Goal: Task Accomplishment & Management: Complete application form

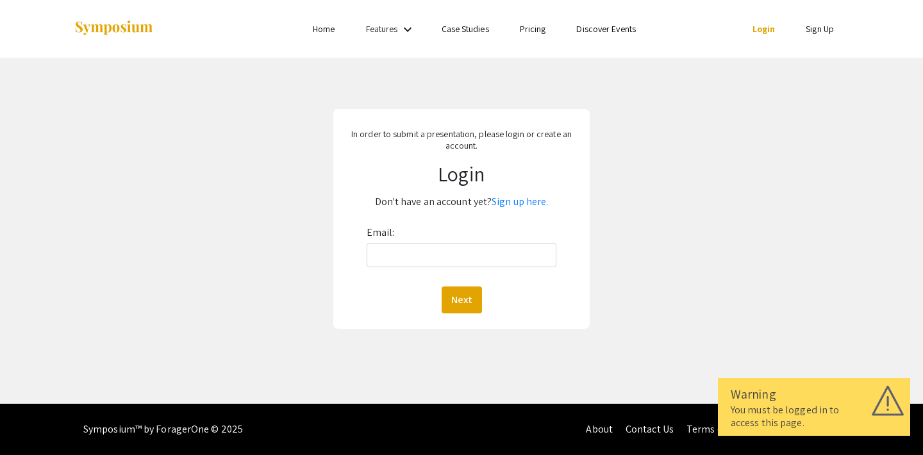
click at [387, 156] on div "In order to submit a presentation, please login or create an account. Login Don…" at bounding box center [461, 219] width 256 height 220
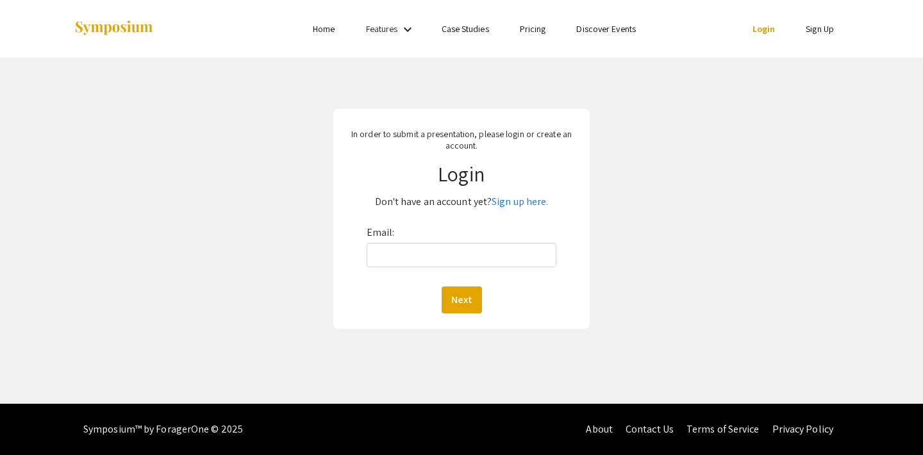
click at [428, 154] on div "In order to submit a presentation, please login or create an account. Login Don…" at bounding box center [461, 219] width 256 height 220
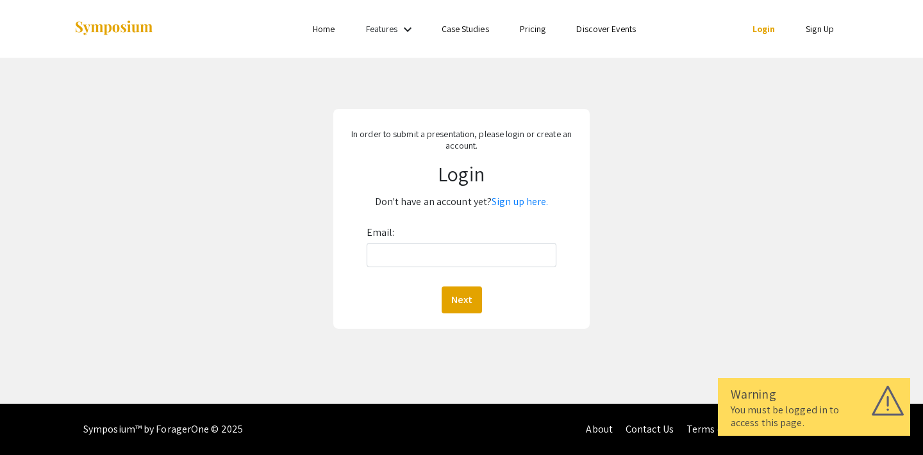
click at [417, 273] on div "Email: Next" at bounding box center [462, 267] width 190 height 91
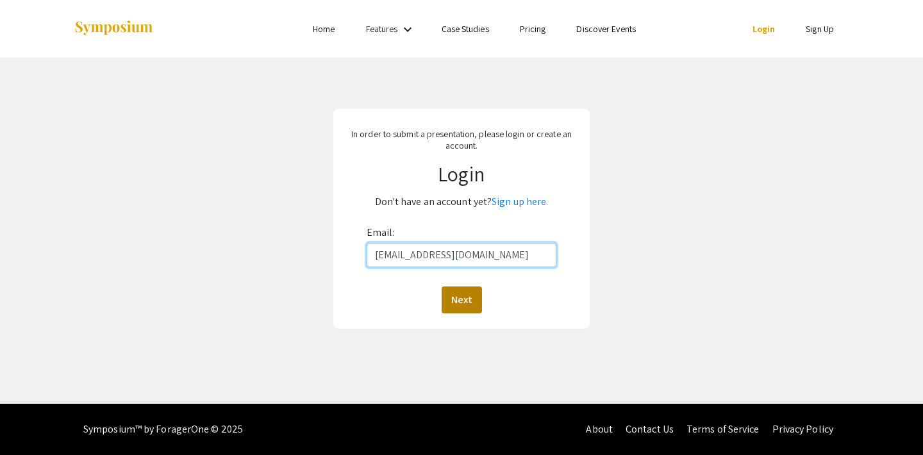
type input "[EMAIL_ADDRESS][DOMAIN_NAME]"
click at [447, 287] on button "Next" at bounding box center [462, 300] width 40 height 27
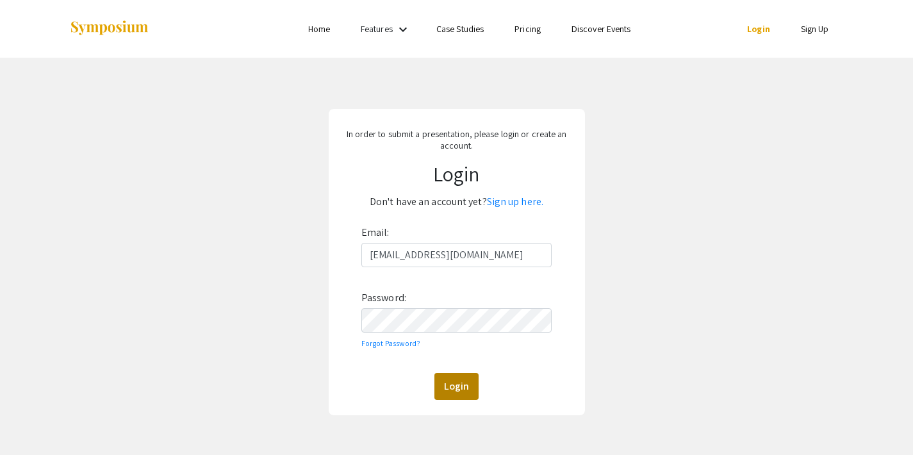
click at [449, 381] on button "Login" at bounding box center [457, 386] width 44 height 27
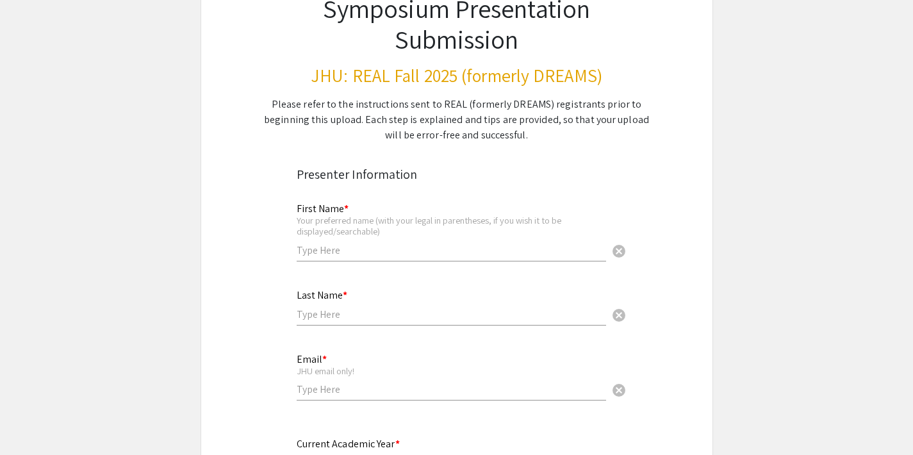
scroll to position [111, 0]
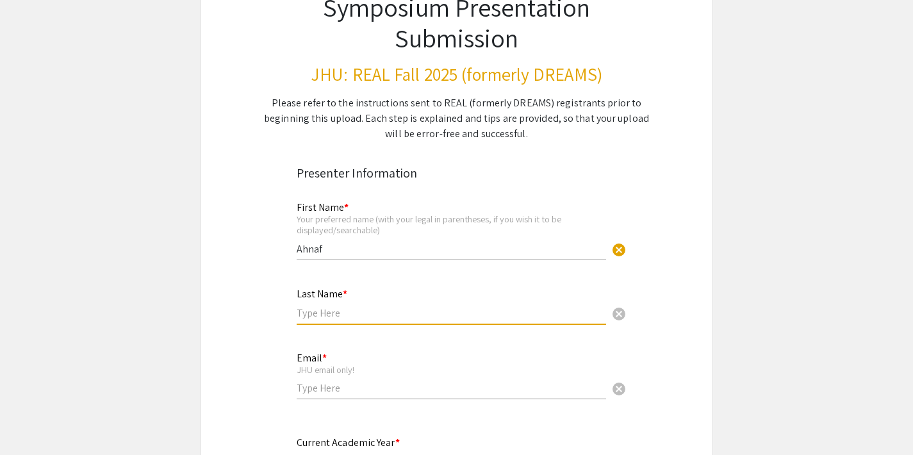
click at [360, 245] on input "Ahnaf" at bounding box center [452, 248] width 310 height 13
click at [333, 317] on input "text" at bounding box center [452, 312] width 310 height 13
click at [351, 249] on input "Ahnaf" at bounding box center [452, 248] width 310 height 13
click at [313, 312] on input "text" at bounding box center [452, 312] width 310 height 13
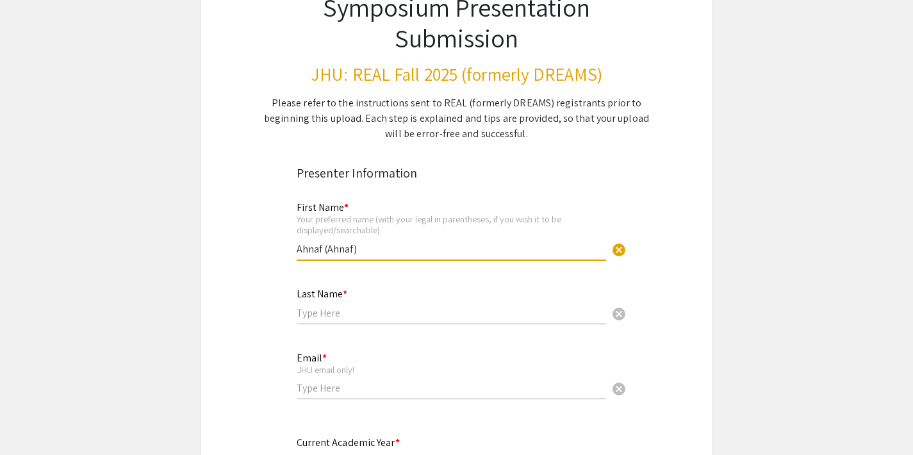
drag, startPoint x: 363, startPoint y: 251, endPoint x: 319, endPoint y: 249, distance: 44.9
click at [319, 249] on input "Ahnaf (Ahnaf)" at bounding box center [452, 248] width 310 height 13
type input "Ahnaf"
click at [338, 306] on input "text" at bounding box center [452, 312] width 310 height 13
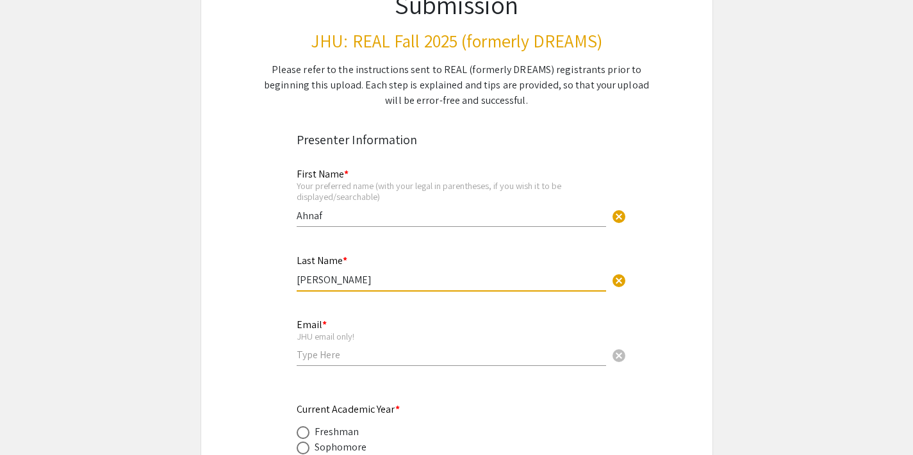
scroll to position [144, 0]
type input "[PERSON_NAME]"
click at [322, 362] on div "Email * JHU email only! cancel" at bounding box center [452, 336] width 310 height 60
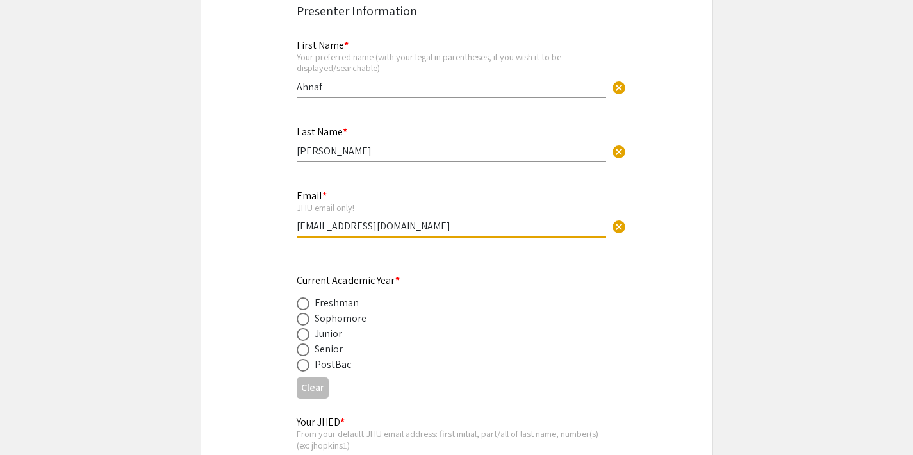
scroll to position [274, 0]
type input "[EMAIL_ADDRESS][DOMAIN_NAME]"
click at [302, 333] on span at bounding box center [303, 333] width 13 height 13
click at [302, 333] on input "radio" at bounding box center [303, 333] width 13 height 13
radio input "true"
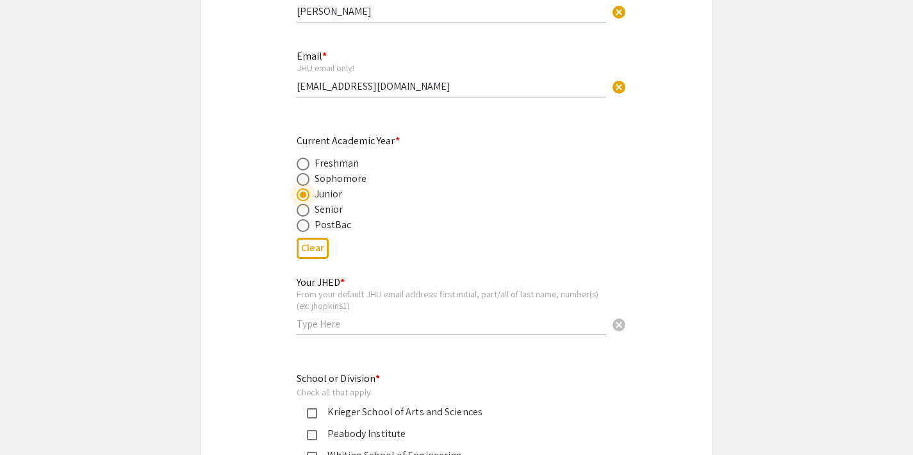
scroll to position [413, 0]
click at [361, 322] on input "text" at bounding box center [452, 323] width 310 height 13
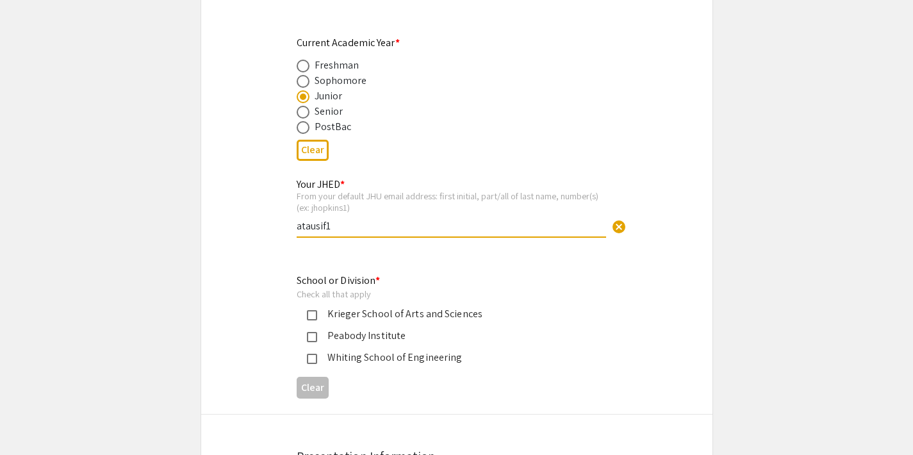
scroll to position [521, 0]
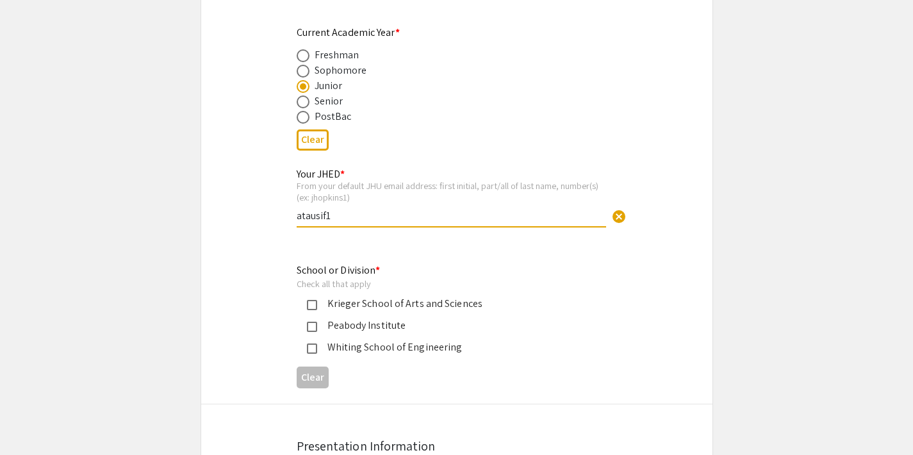
type input "atausif1"
click at [351, 299] on div "Krieger School of Arts and Sciences" at bounding box center [451, 303] width 269 height 15
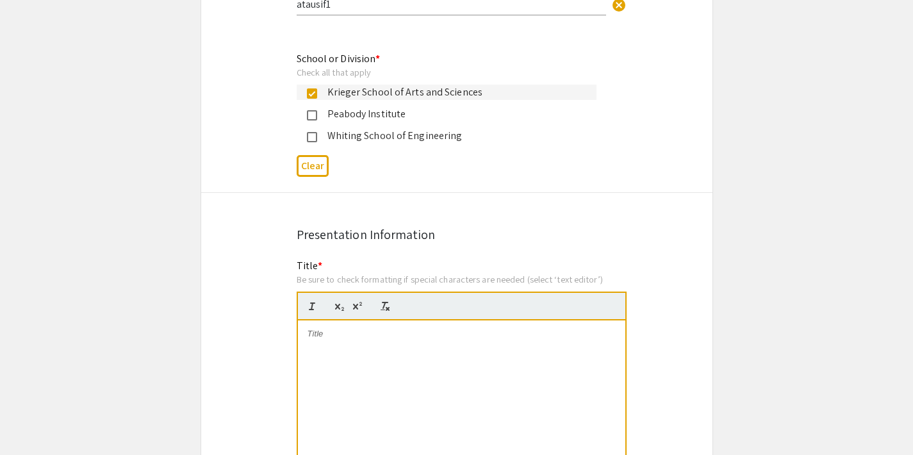
scroll to position [771, 0]
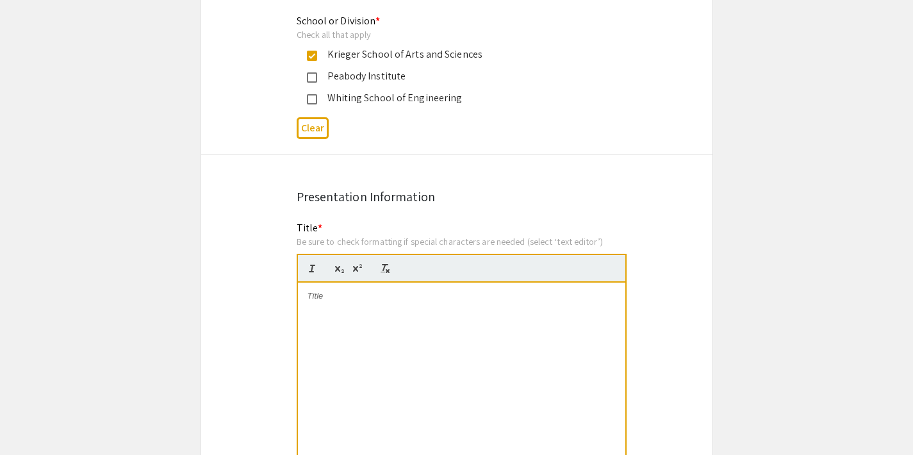
click at [328, 292] on p at bounding box center [462, 296] width 308 height 12
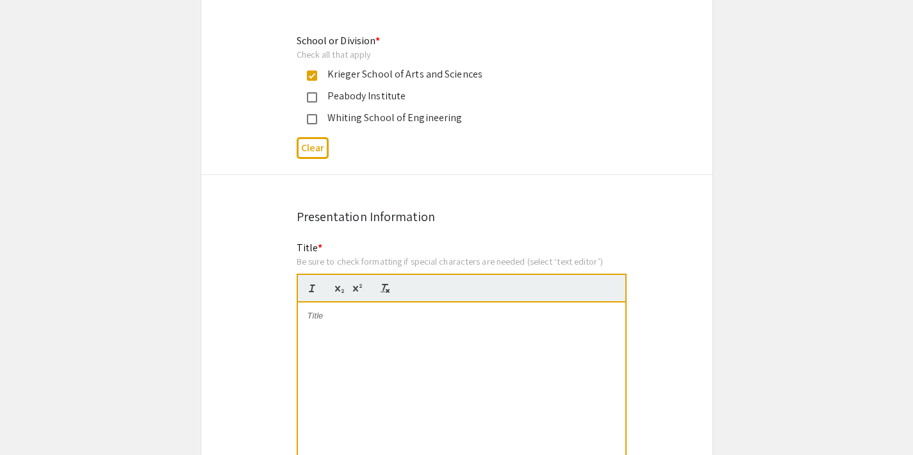
scroll to position [758, 0]
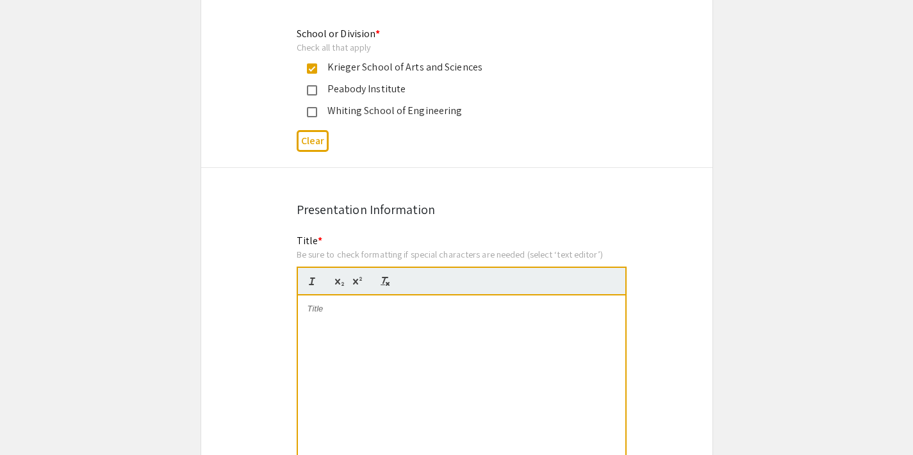
click at [312, 314] on div at bounding box center [462, 392] width 328 height 192
click at [306, 321] on div "Investigating Epigenetic Mechanisms of Therapy Resistance in T-cell Acute [MEDI…" at bounding box center [462, 392] width 328 height 192
click at [419, 306] on p "Investigating Epigenetic Mechanisms of Therapy Resistance in T-cell Acute [MEDI…" at bounding box center [462, 315] width 308 height 24
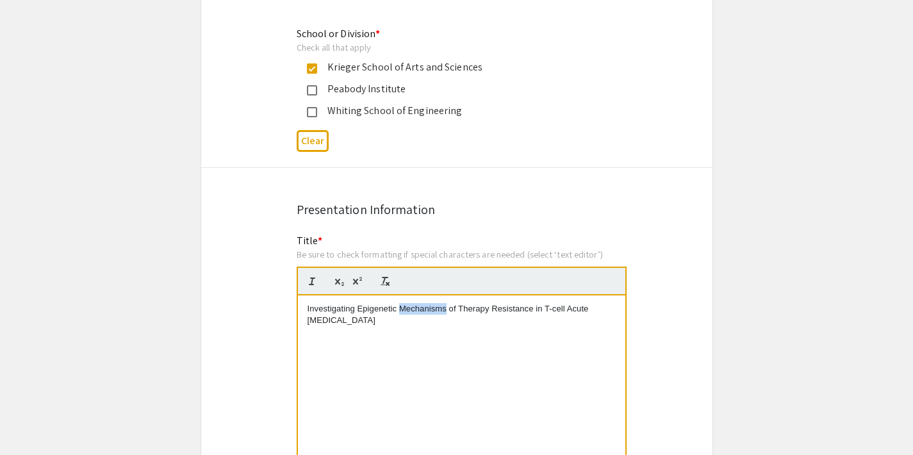
click at [419, 306] on p "Investigating Epigenetic Mechanisms of Therapy Resistance in T-cell Acute [MEDI…" at bounding box center [462, 315] width 308 height 24
click at [438, 317] on p "Investigating Epigenetic Mechanisms of Therapy Resistance in T-cell Acute [MEDI…" at bounding box center [462, 315] width 308 height 24
click at [309, 319] on p "Investigating Epigenetic Mechanisms of Therapy Resistance in T-cell Acute [MEDI…" at bounding box center [462, 315] width 308 height 24
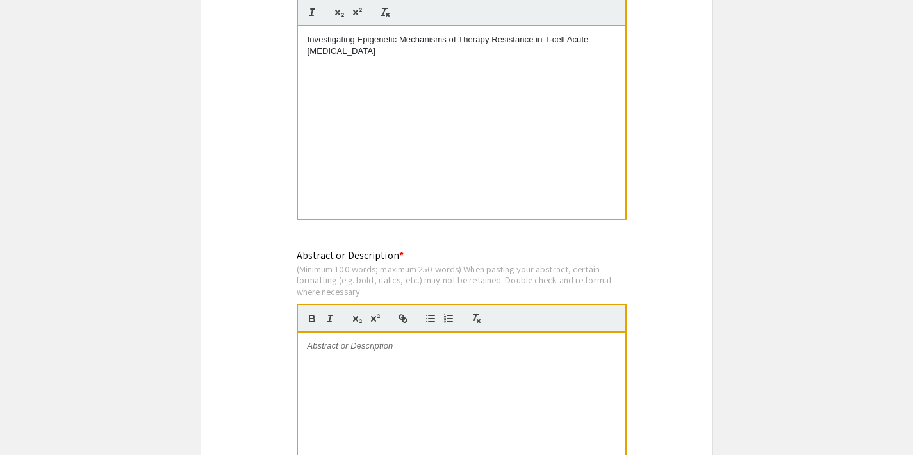
scroll to position [1063, 0]
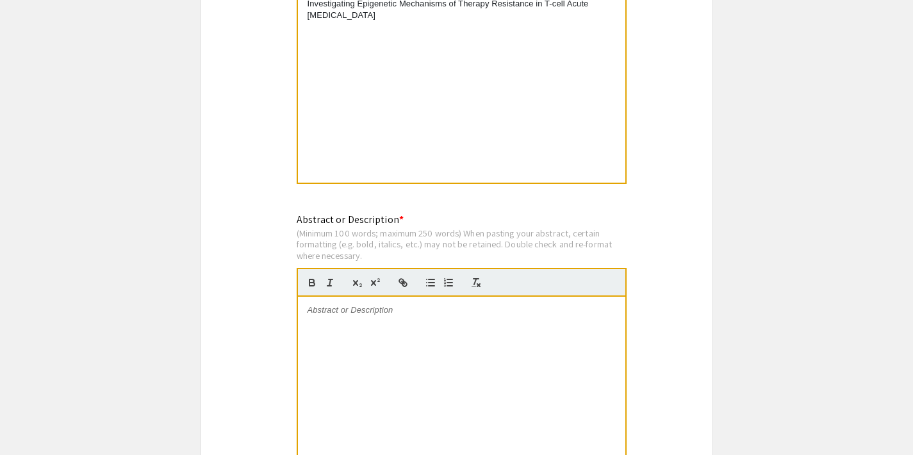
click at [370, 318] on div at bounding box center [462, 393] width 328 height 192
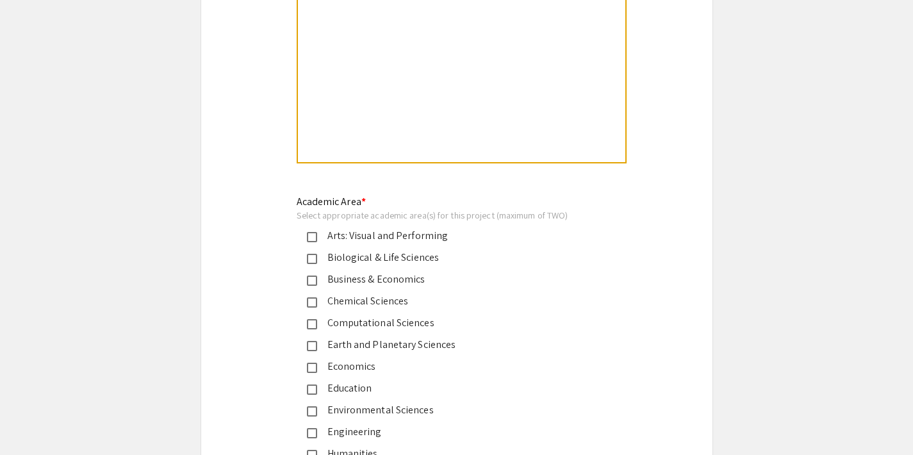
scroll to position [1396, 0]
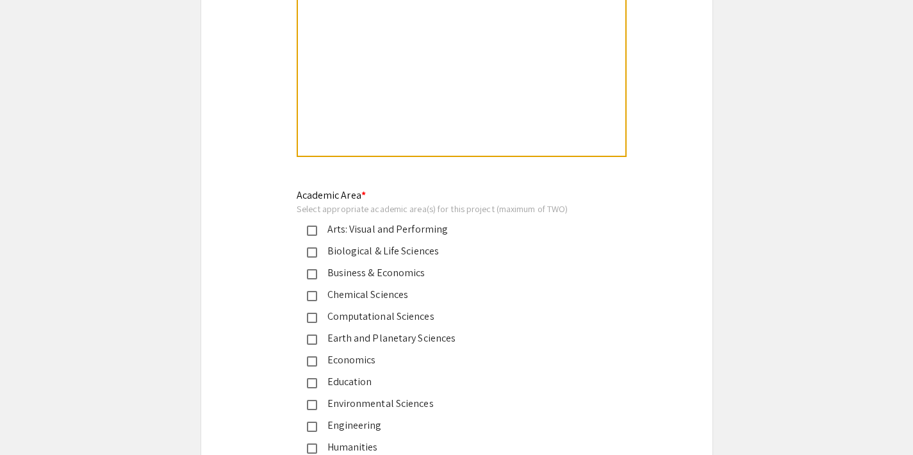
click at [405, 249] on div "Biological & Life Sciences" at bounding box center [451, 251] width 269 height 15
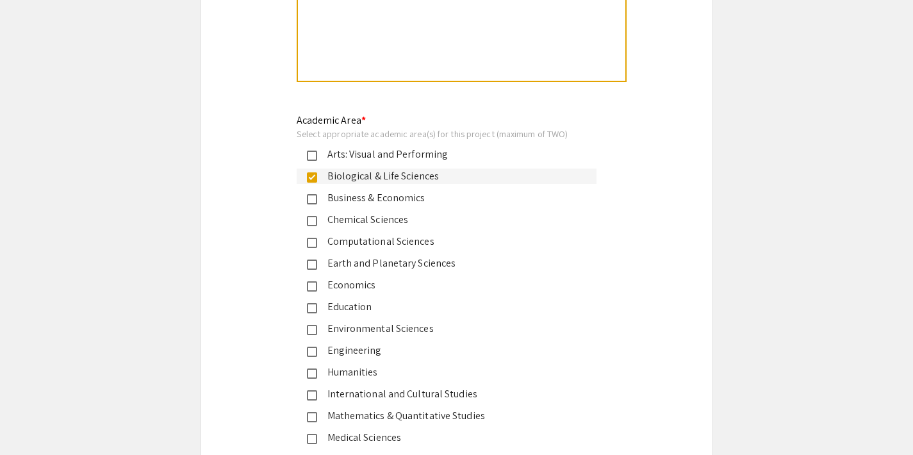
scroll to position [1471, 0]
click at [376, 237] on div "Computational Sciences" at bounding box center [451, 241] width 269 height 15
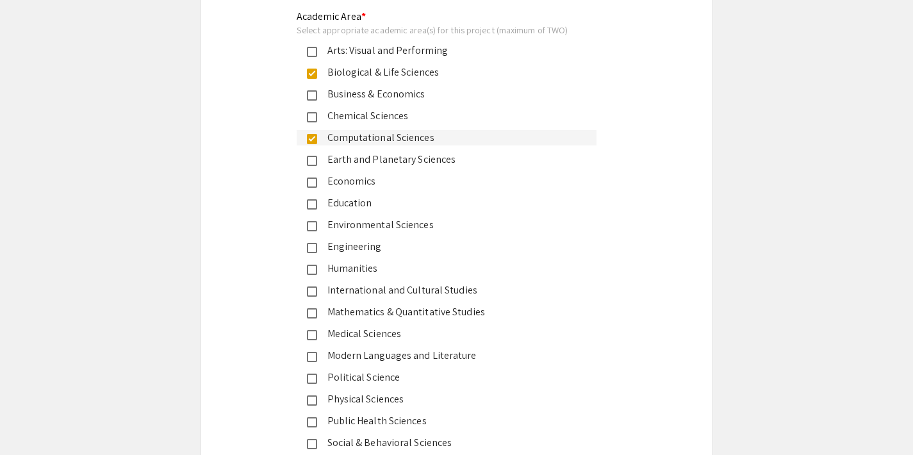
scroll to position [1580, 0]
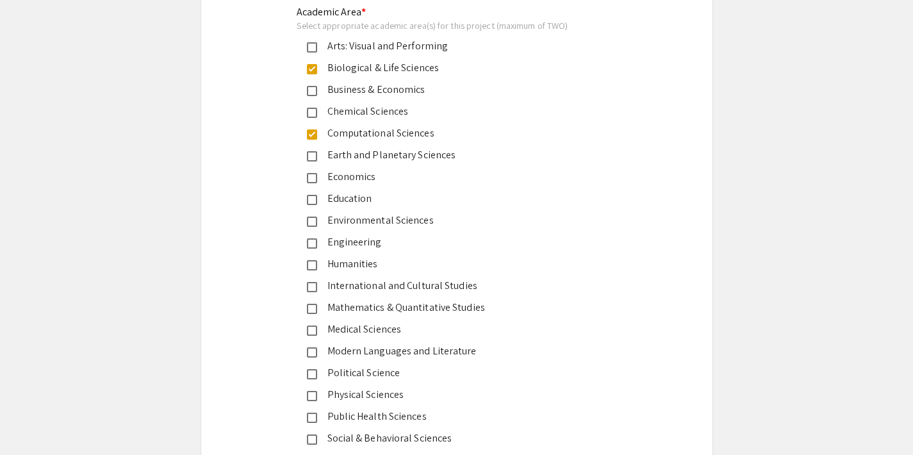
click at [344, 126] on div "Computational Sciences" at bounding box center [451, 133] width 269 height 15
click at [367, 326] on div "Medical Sciences" at bounding box center [451, 329] width 269 height 15
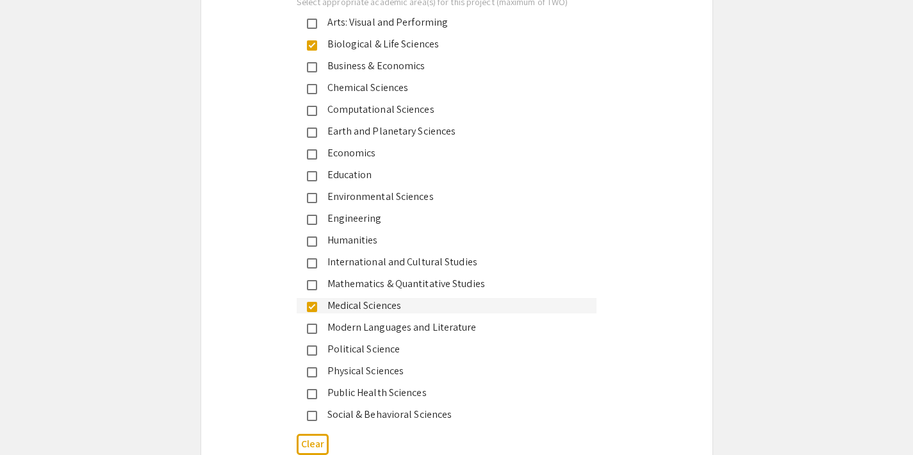
scroll to position [1603, 0]
click at [356, 263] on div "International and Cultural Studies" at bounding box center [451, 261] width 269 height 15
click at [360, 260] on div "International and Cultural Studies" at bounding box center [451, 261] width 269 height 15
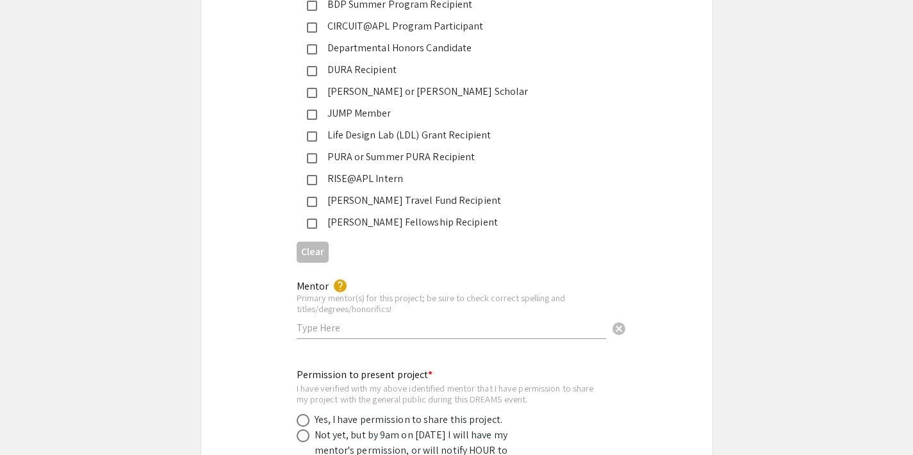
scroll to position [2186, 0]
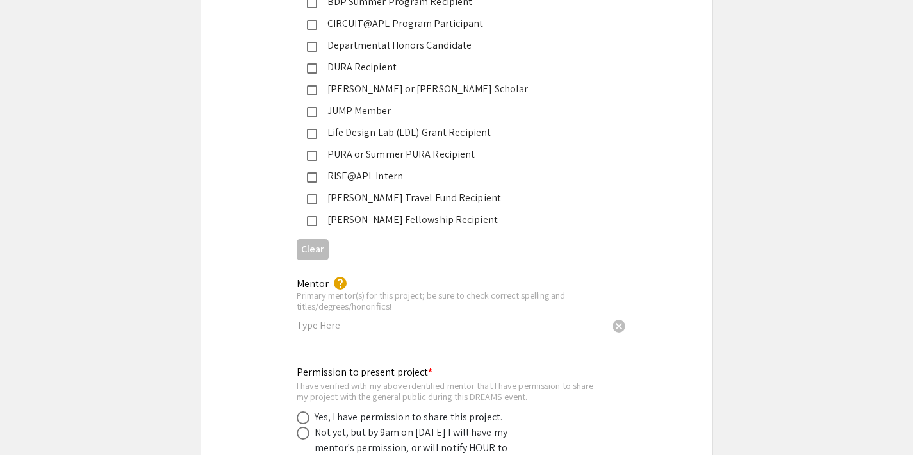
click at [343, 319] on input "text" at bounding box center [452, 325] width 310 height 13
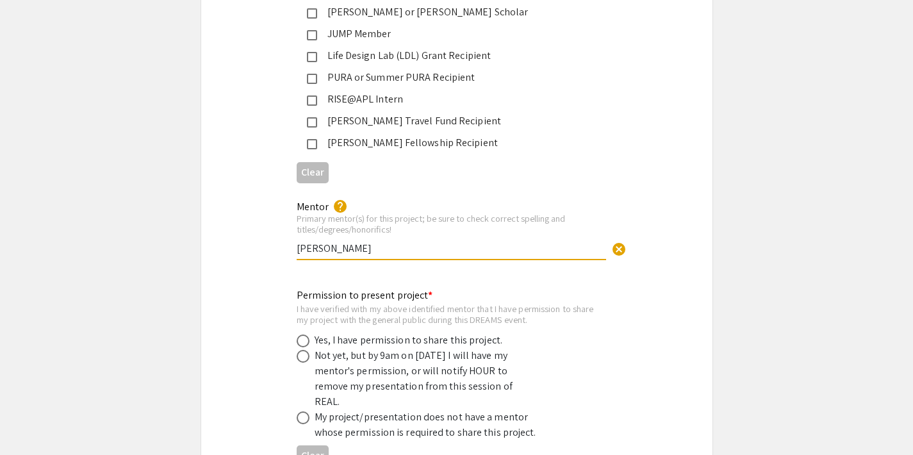
scroll to position [2280, 0]
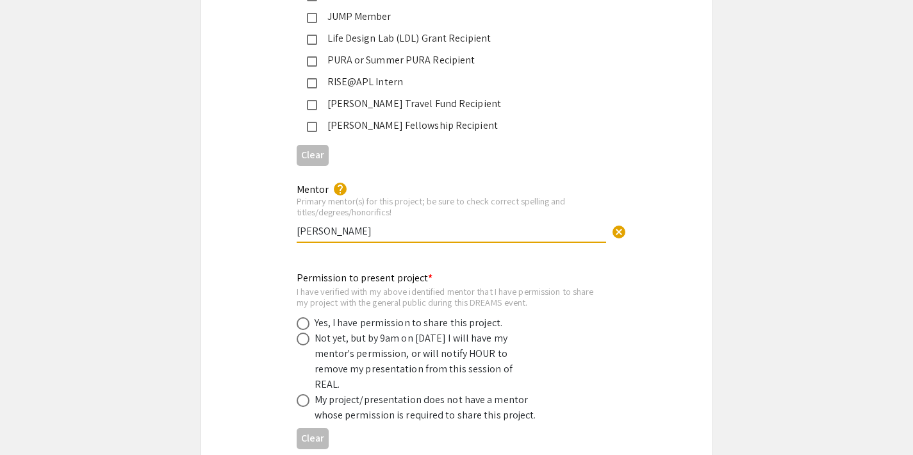
type input "[PERSON_NAME]"
click at [411, 315] on div "Yes, I have permission to share this project." at bounding box center [409, 322] width 188 height 15
click at [303, 331] on mat-radio-button at bounding box center [306, 338] width 18 height 15
click at [303, 317] on span at bounding box center [303, 323] width 13 height 13
click at [303, 317] on input "radio" at bounding box center [303, 323] width 13 height 13
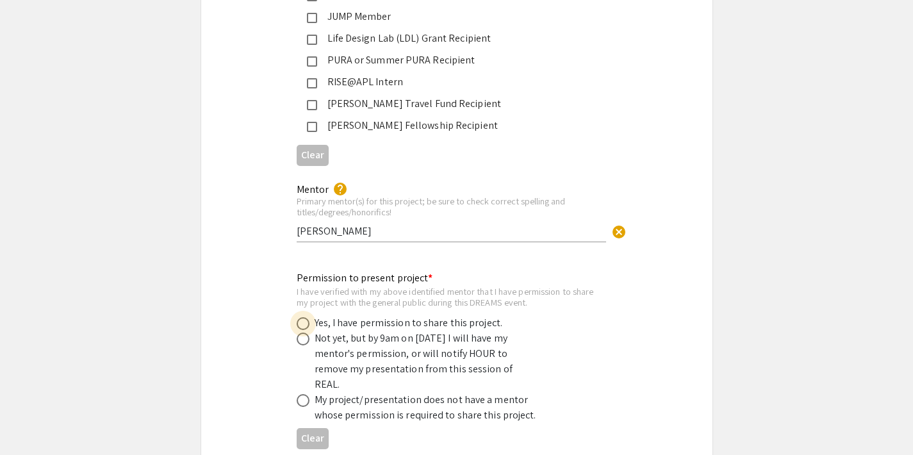
radio input "true"
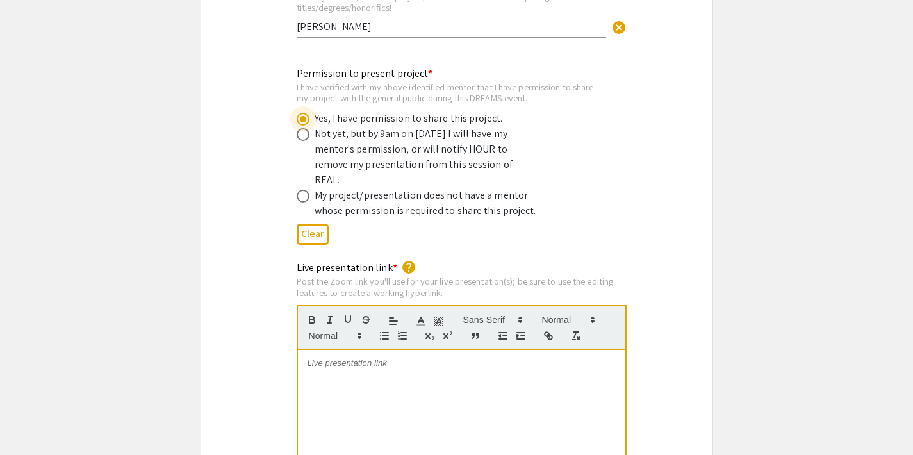
scroll to position [2488, 0]
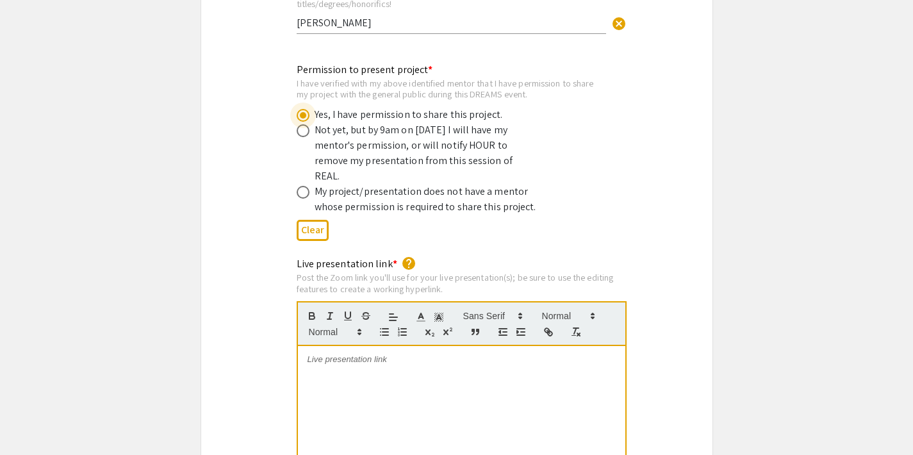
click at [371, 354] on p at bounding box center [462, 360] width 308 height 12
click at [438, 272] on div "Post the Zoom link you'll use for your live presentation(s); be sure to use the…" at bounding box center [462, 283] width 330 height 22
drag, startPoint x: 438, startPoint y: 251, endPoint x: 292, endPoint y: 244, distance: 146.3
click at [292, 256] on div "Live presentation link * help Post the Zoom link you'll use for your live prese…" at bounding box center [457, 406] width 340 height 301
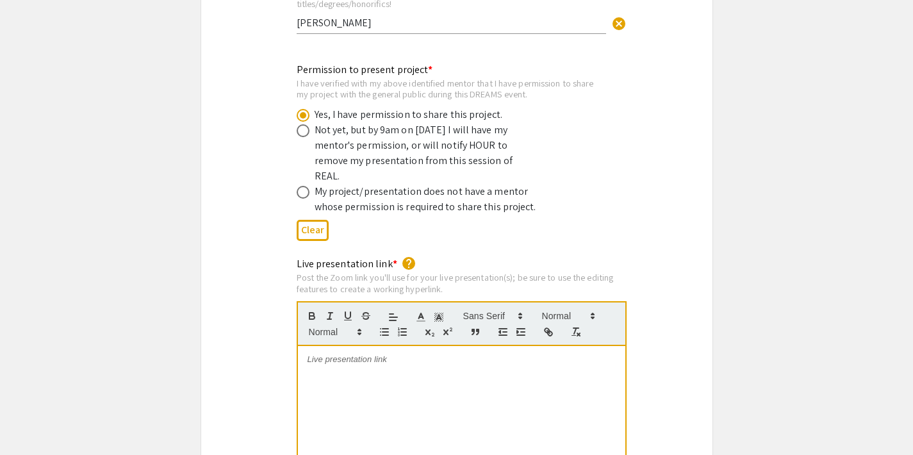
click at [292, 256] on div "Live presentation link * help Post the Zoom link you'll use for your live prese…" at bounding box center [457, 406] width 340 height 301
click at [347, 272] on div "Post the Zoom link you'll use for your live presentation(s); be sure to use the…" at bounding box center [462, 283] width 330 height 22
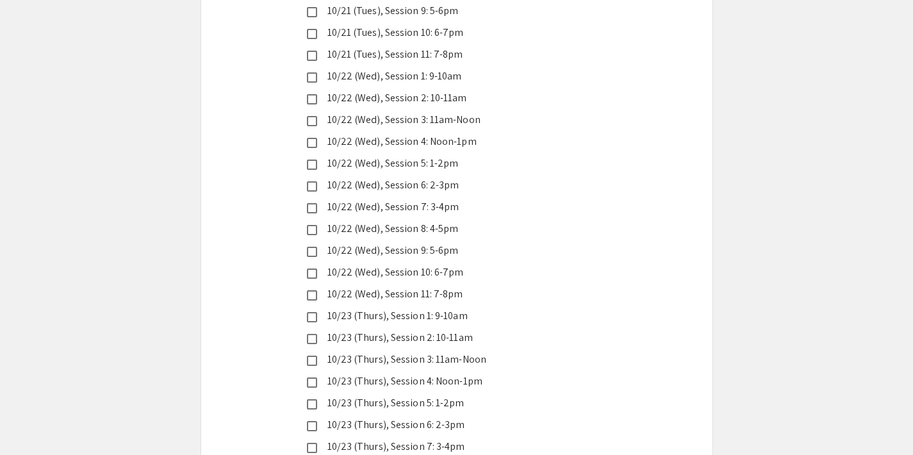
scroll to position [3302, 0]
click at [450, 351] on div "10/23 (Thurs), Session 3: 11am-Noon" at bounding box center [451, 358] width 269 height 15
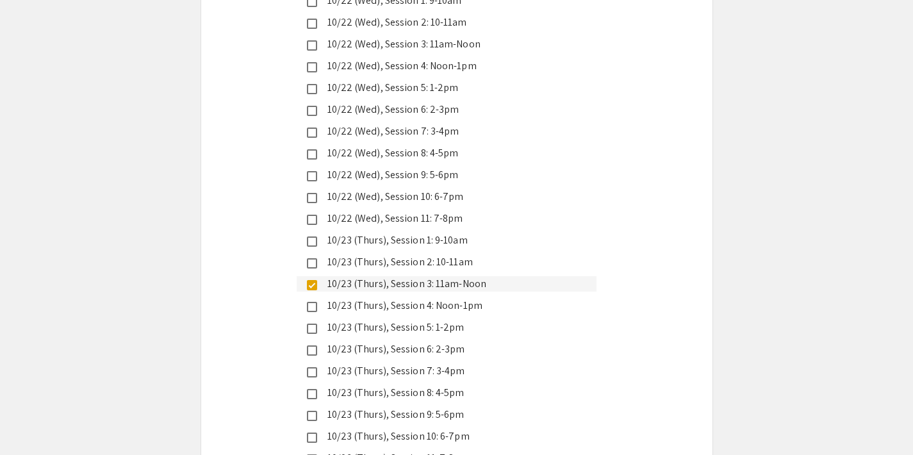
scroll to position [3383, 0]
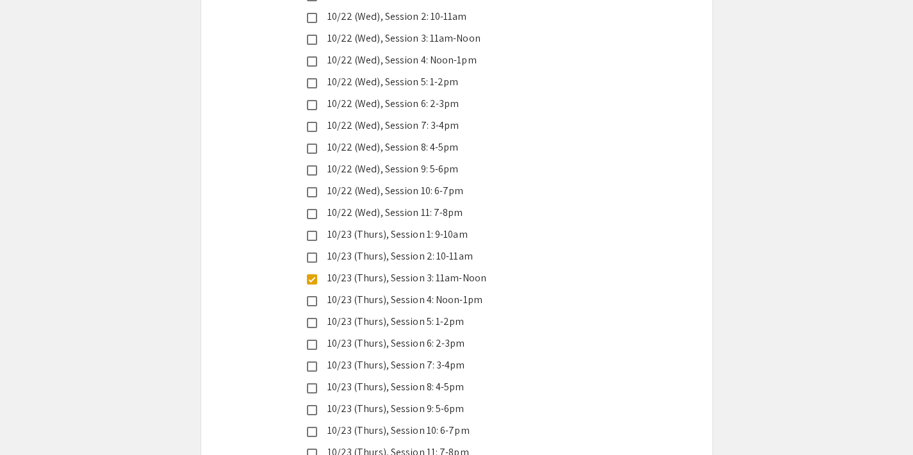
click at [447, 445] on div "10/23 (Thurs), Session 11: 7-8pm" at bounding box center [451, 452] width 269 height 15
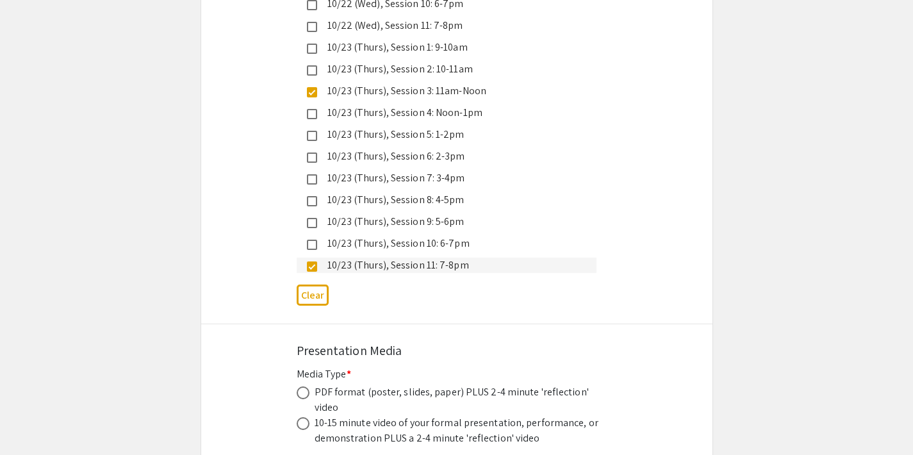
scroll to position [3570, 0]
click at [454, 385] on div "PDF format (poster, slides, paper) PLUS 2-4 minute 'reflection' video" at bounding box center [459, 400] width 288 height 31
click at [319, 385] on div "PDF format (poster, slides, paper) PLUS 2-4 minute 'reflection' video" at bounding box center [459, 400] width 288 height 31
click at [304, 387] on span at bounding box center [303, 393] width 13 height 13
click at [304, 387] on input "radio" at bounding box center [303, 393] width 13 height 13
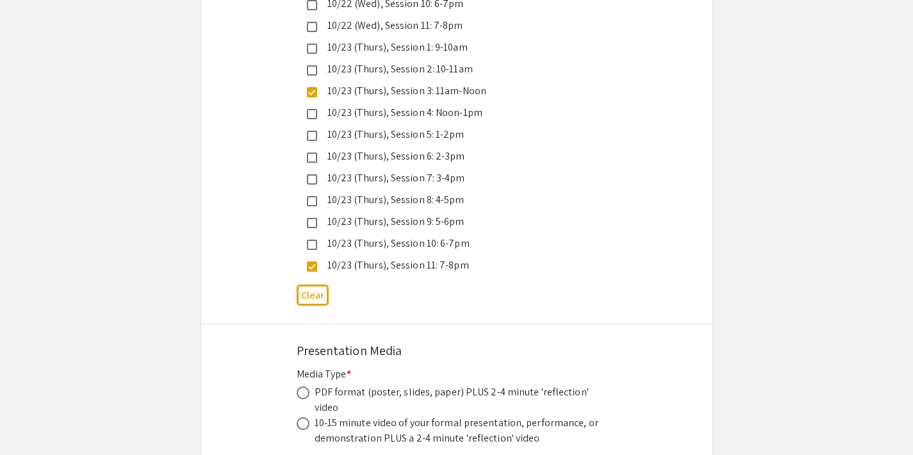
radio input "true"
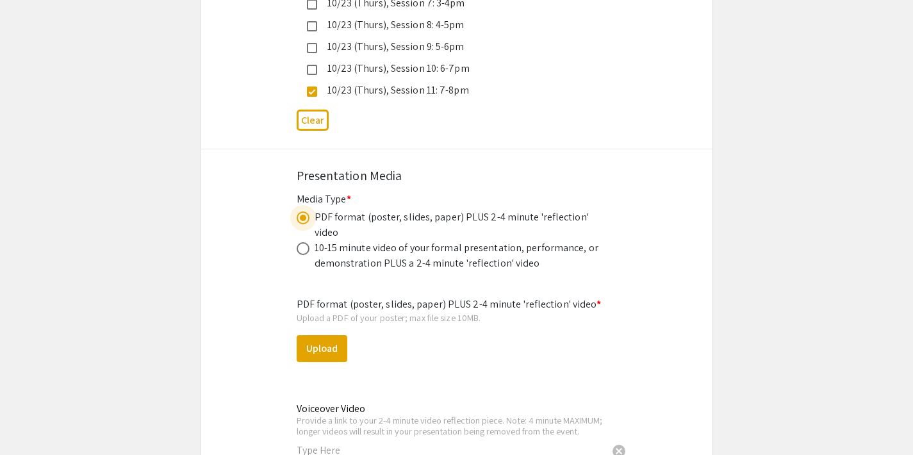
scroll to position [3756, 0]
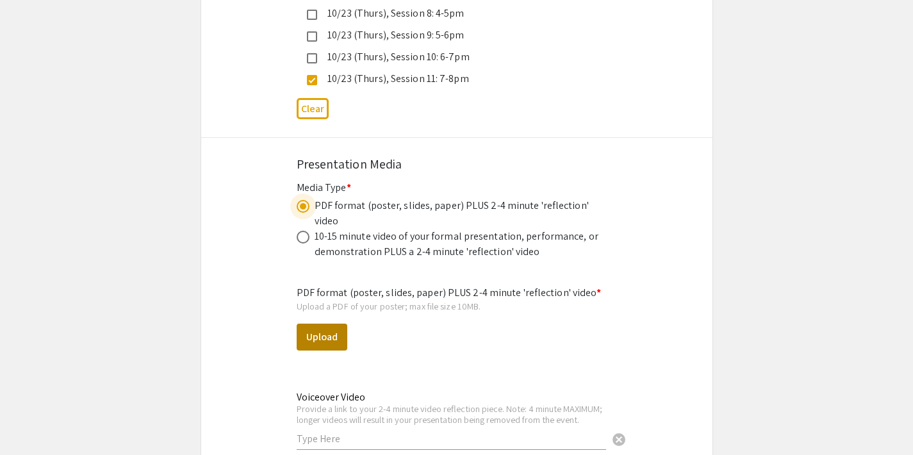
click at [324, 324] on button "Upload" at bounding box center [322, 337] width 51 height 27
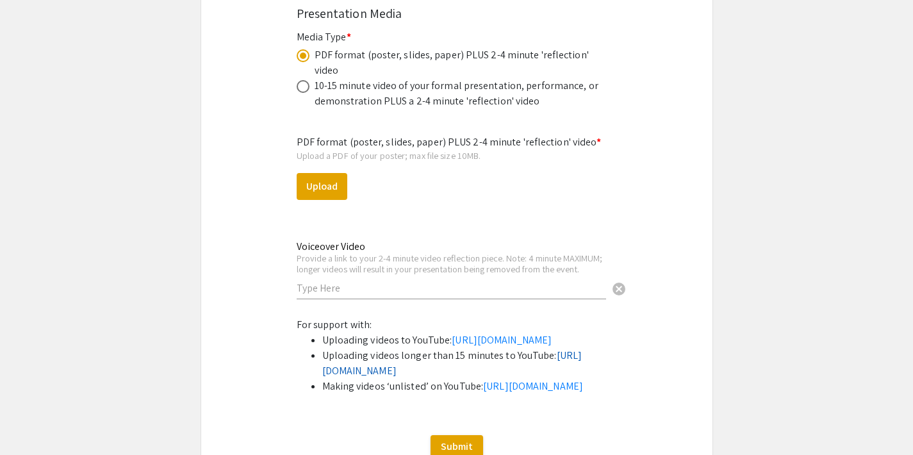
scroll to position [3904, 0]
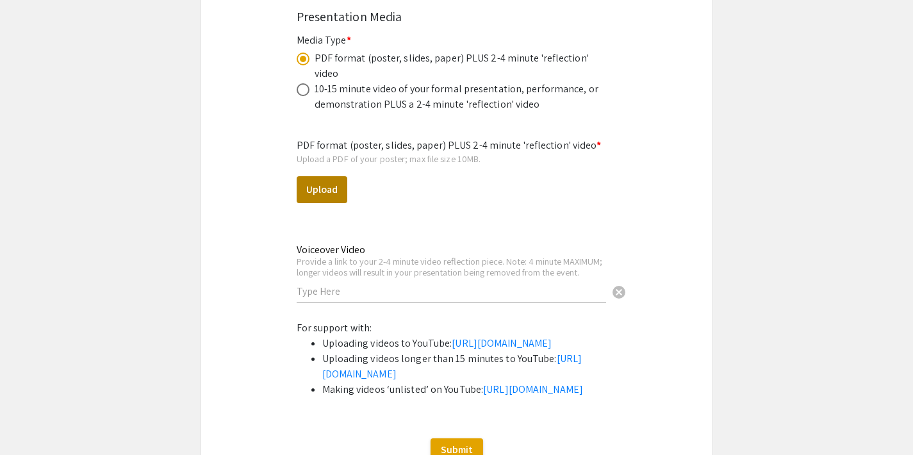
click at [317, 176] on button "Upload" at bounding box center [322, 189] width 51 height 27
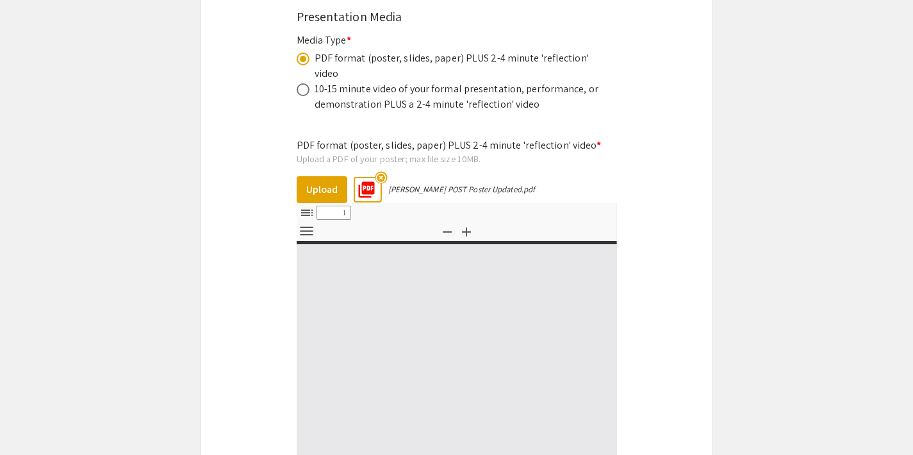
select select "custom"
type input "0"
select select "custom"
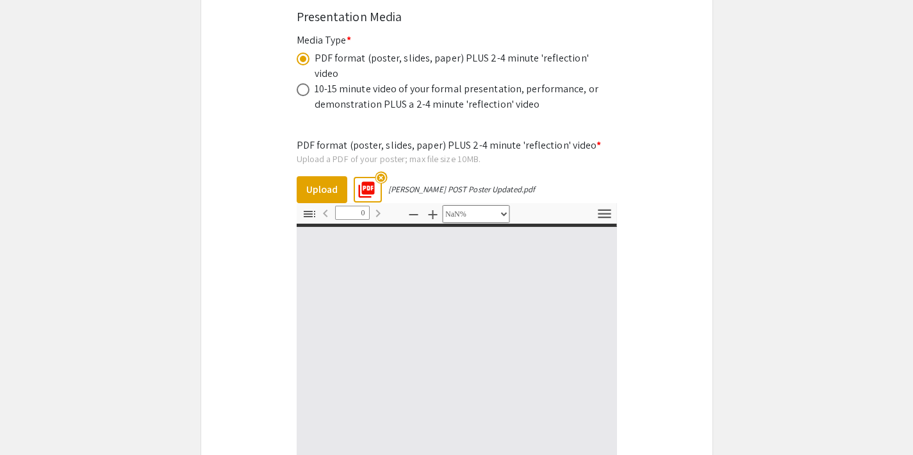
type input "1"
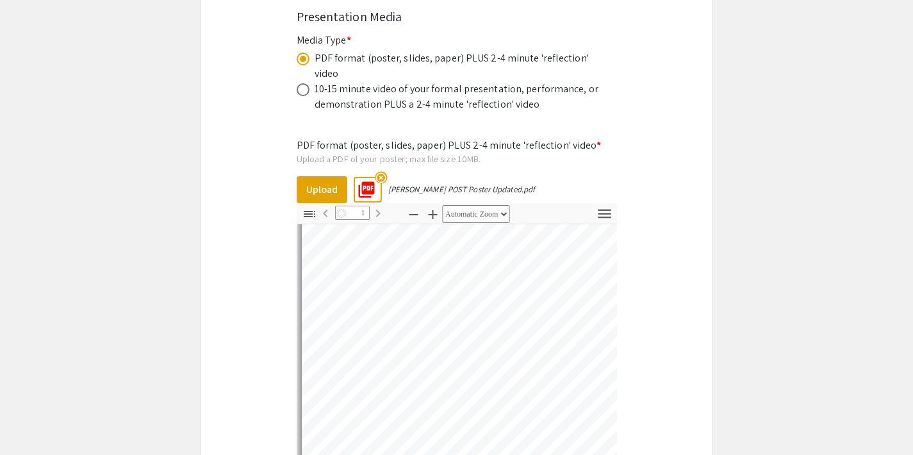
select select "auto"
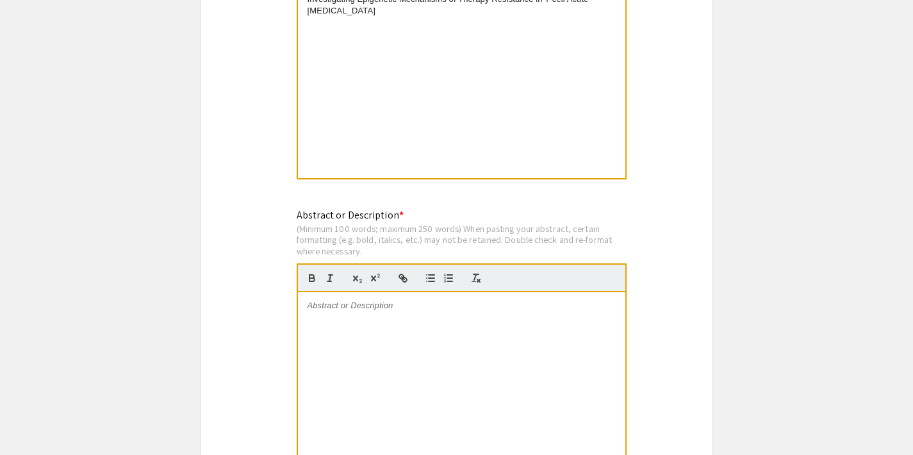
scroll to position [1079, 0]
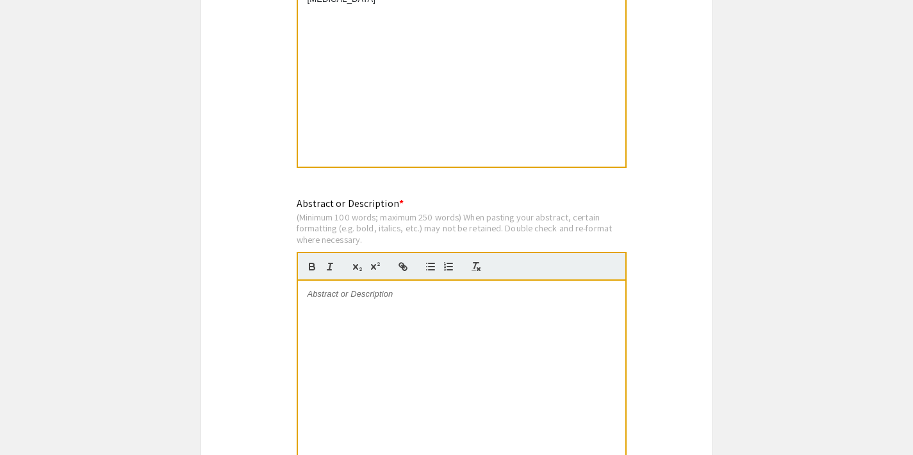
click at [347, 301] on div at bounding box center [462, 377] width 328 height 192
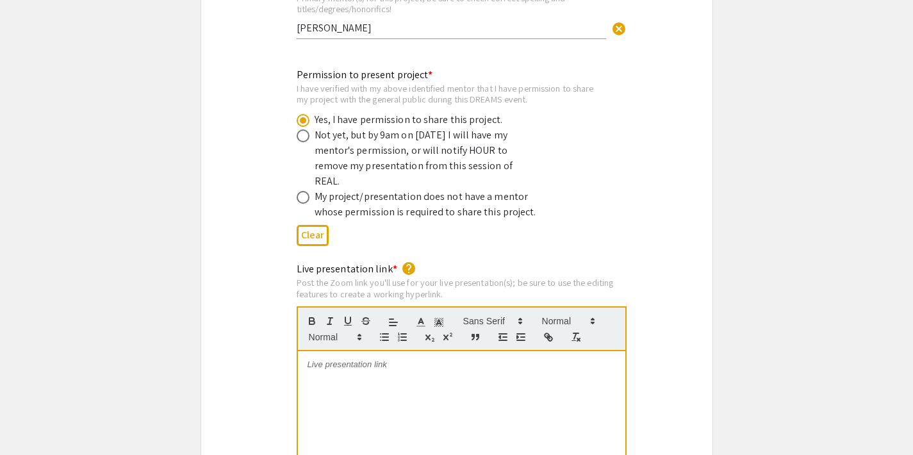
scroll to position [2523, 0]
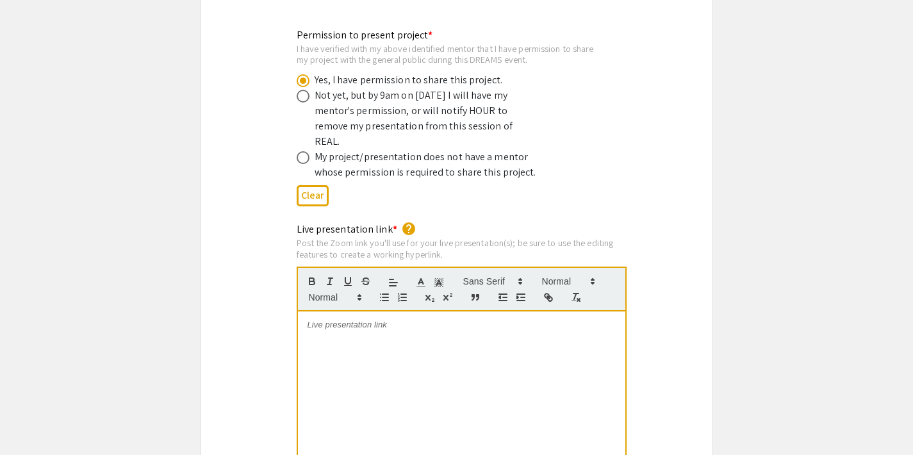
click at [340, 312] on div at bounding box center [462, 408] width 328 height 192
click at [358, 331] on div "[URL][DOMAIN_NAME]" at bounding box center [462, 408] width 328 height 192
click at [412, 237] on div "Post the Zoom link you'll use for your live presentation(s); be sure to use the…" at bounding box center [462, 248] width 330 height 22
drag, startPoint x: 483, startPoint y: 288, endPoint x: 280, endPoint y: 274, distance: 203.7
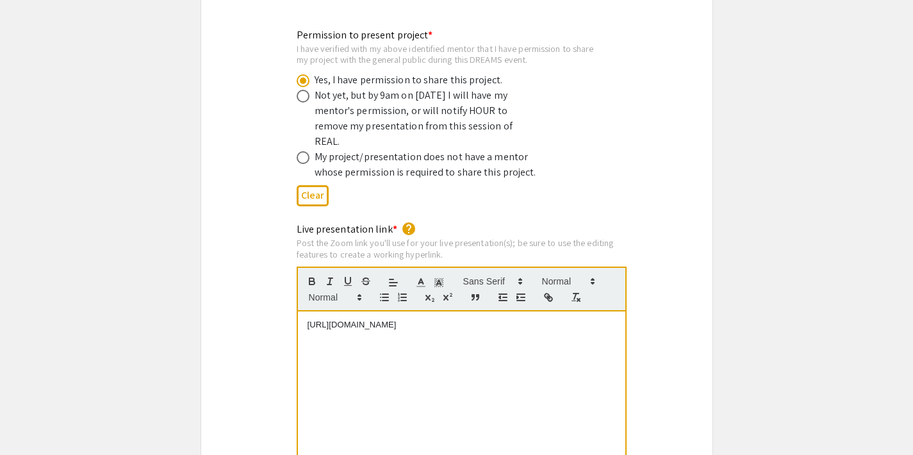
click at [280, 274] on div "Live presentation link * help Post the Zoom link you'll use for your live prese…" at bounding box center [457, 372] width 512 height 301
click at [335, 290] on span at bounding box center [334, 297] width 63 height 15
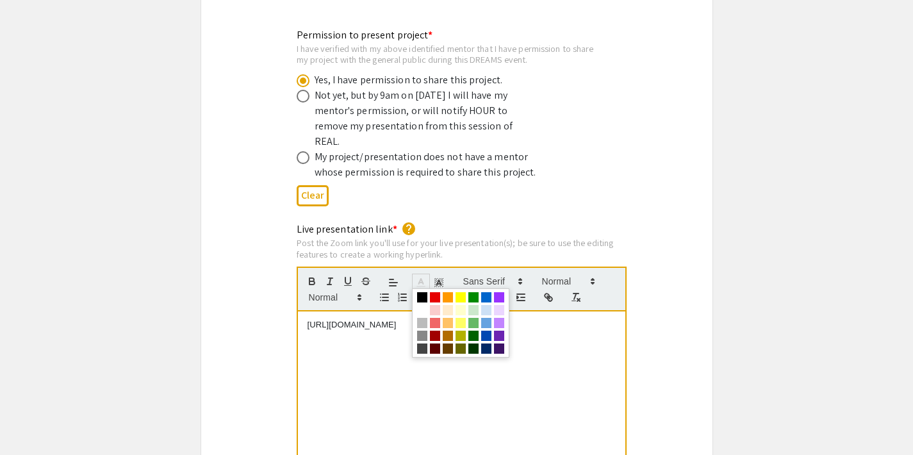
click at [424, 277] on icon at bounding box center [421, 283] width 12 height 12
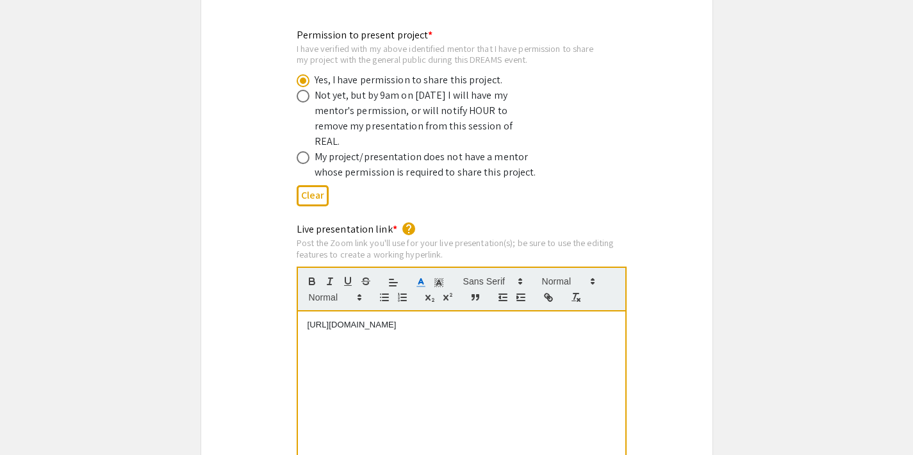
click at [424, 277] on icon at bounding box center [421, 283] width 12 height 12
click at [549, 292] on icon "button" at bounding box center [549, 298] width 12 height 12
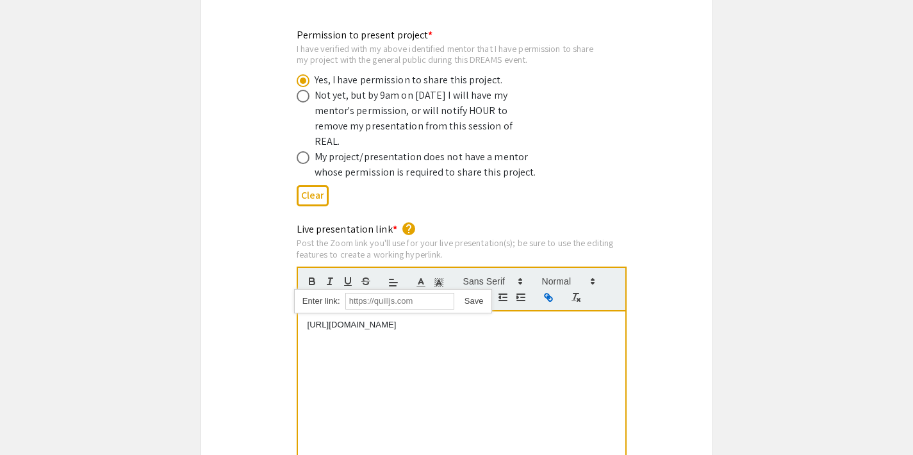
type input "[URL][DOMAIN_NAME]"
click at [474, 296] on link at bounding box center [468, 301] width 29 height 10
click at [558, 321] on div "[URL][DOMAIN_NAME]" at bounding box center [462, 408] width 328 height 192
click at [536, 214] on div "Live presentation link * help Post the Zoom link you'll use for your live prese…" at bounding box center [457, 370] width 512 height 312
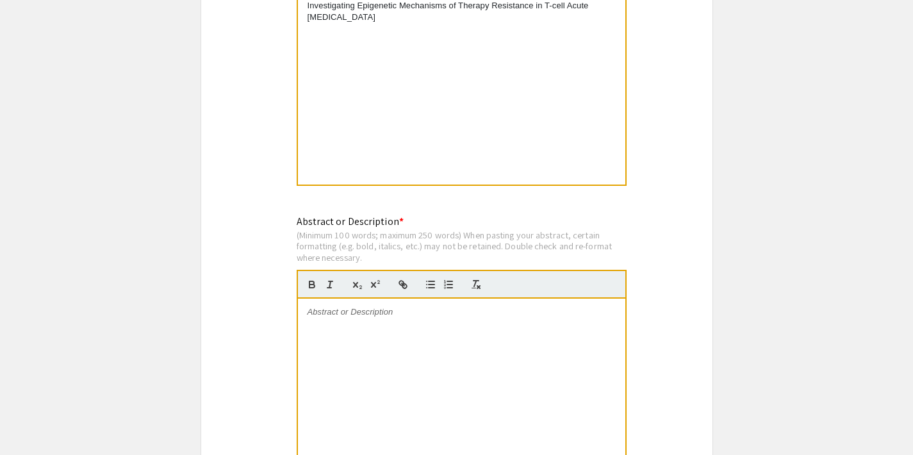
scroll to position [1067, 0]
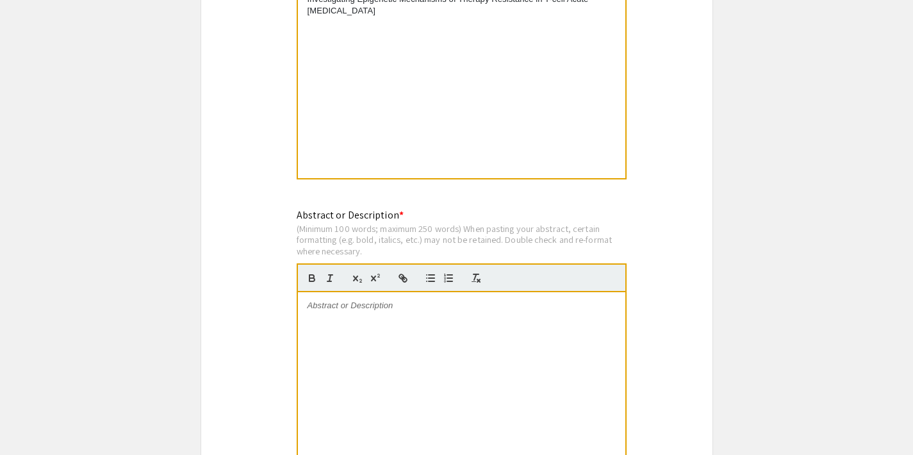
click at [353, 307] on p at bounding box center [462, 306] width 308 height 12
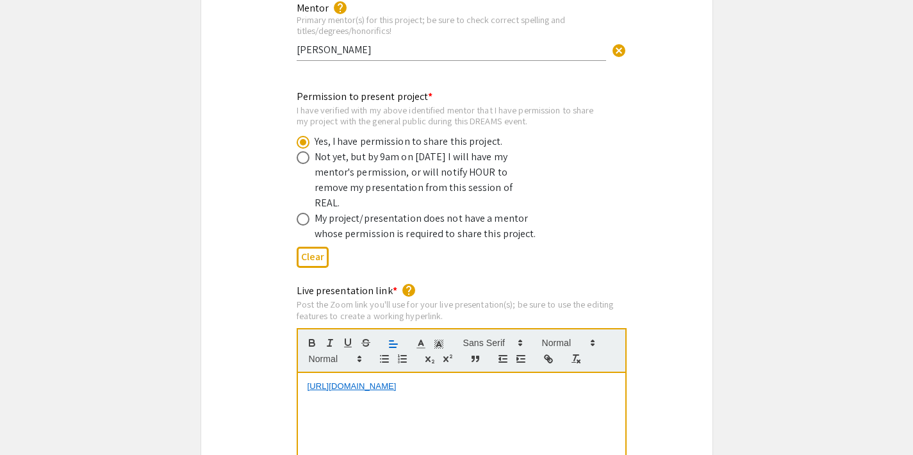
scroll to position [2465, 0]
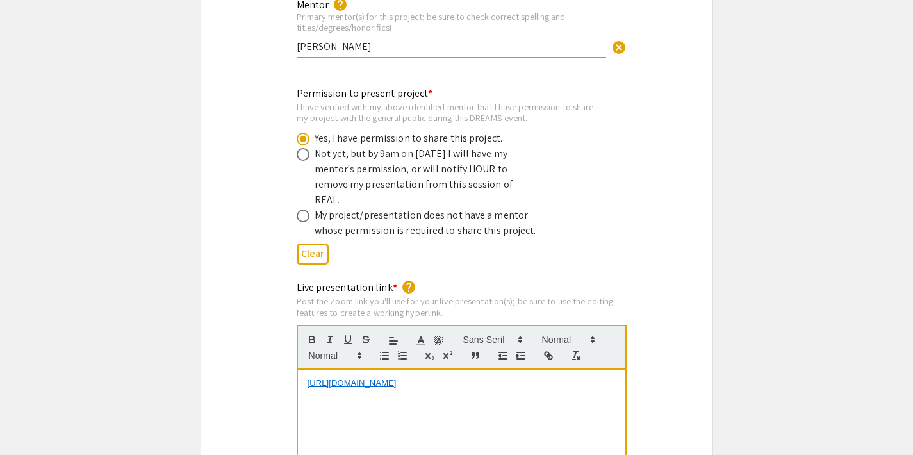
click at [323, 296] on div "Post the Zoom link you'll use for your live presentation(s); be sure to use the…" at bounding box center [462, 307] width 330 height 22
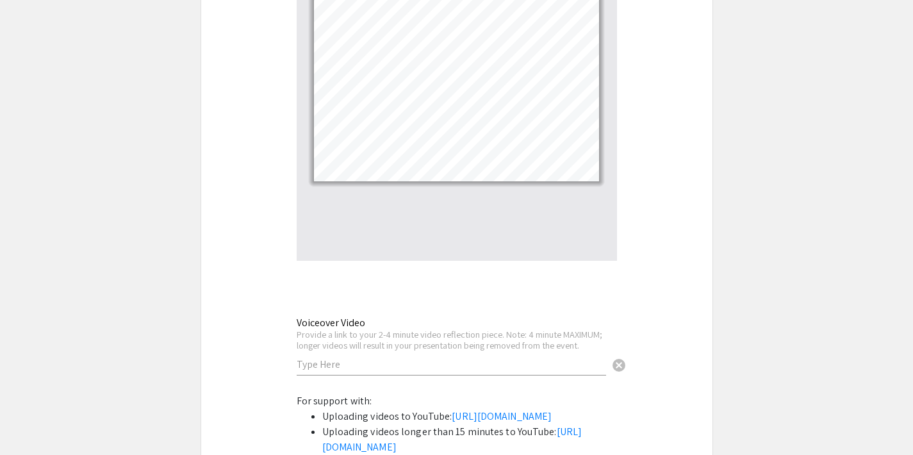
scroll to position [0, 0]
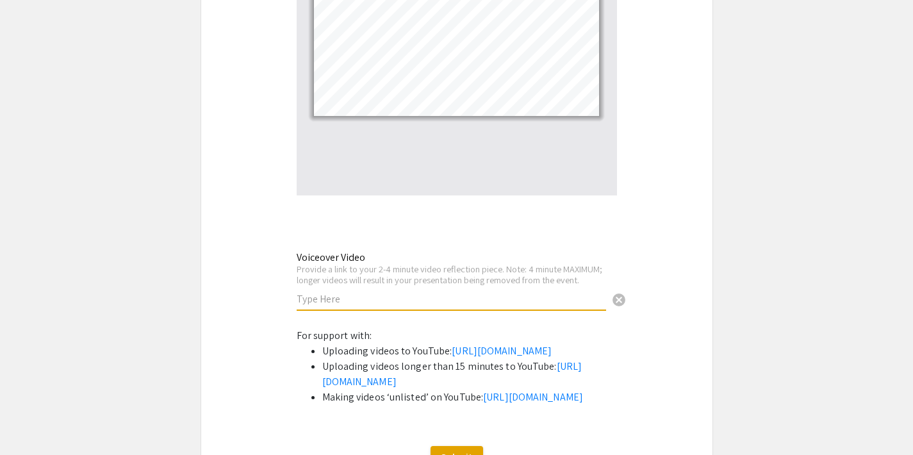
click at [310, 292] on input "text" at bounding box center [452, 298] width 310 height 13
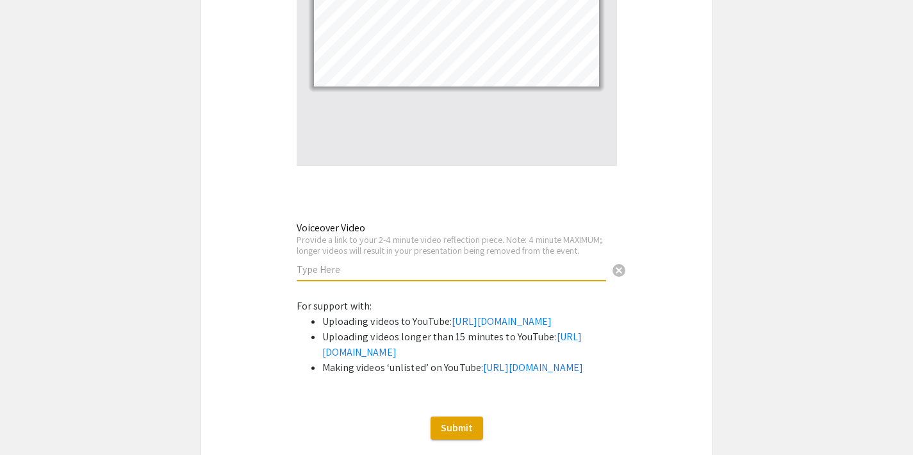
scroll to position [4263, 0]
click at [335, 262] on input "text" at bounding box center [452, 268] width 310 height 13
click at [376, 233] on div "Provide a link to your 2-4 minute video reflection piece. Note: 4 minute MAXIMU…" at bounding box center [452, 244] width 310 height 22
drag, startPoint x: 376, startPoint y: 188, endPoint x: 503, endPoint y: 188, distance: 126.9
click at [503, 233] on div "Provide a link to your 2-4 minute video reflection piece. Note: 4 minute MAXIMU…" at bounding box center [452, 244] width 310 height 22
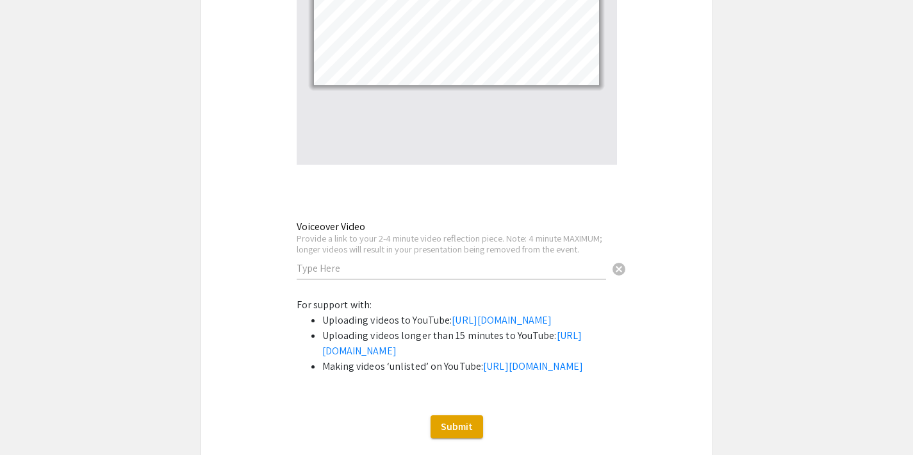
click at [494, 233] on div "Provide a link to your 2-4 minute video reflection piece. Note: 4 minute MAXIMU…" at bounding box center [452, 244] width 310 height 22
copy div "2-4 minute video reflection piece"
drag, startPoint x: 494, startPoint y: 188, endPoint x: 379, endPoint y: 188, distance: 114.1
click at [379, 233] on div "Provide a link to your 2-4 minute video reflection piece. Note: 4 minute MAXIMU…" at bounding box center [452, 244] width 310 height 22
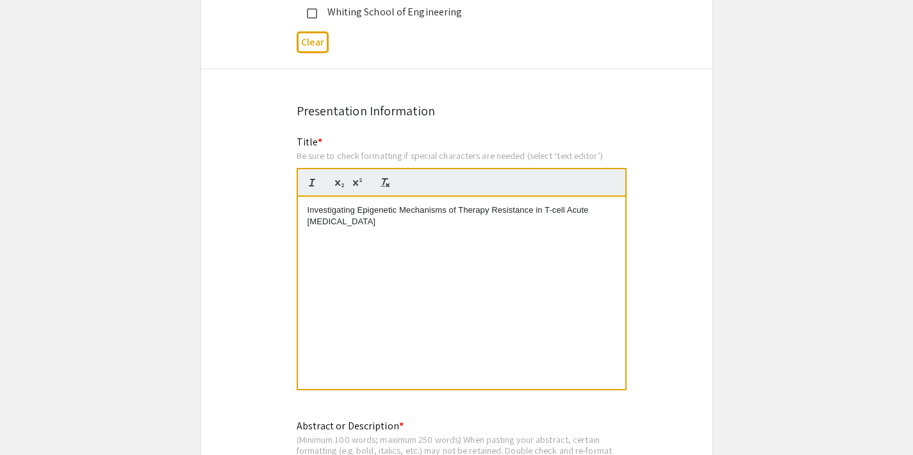
scroll to position [856, 0]
drag, startPoint x: 413, startPoint y: 224, endPoint x: 290, endPoint y: 203, distance: 125.5
click at [290, 203] on div "Title * Be sure to check formatting if special characters are needed (select ‘t…" at bounding box center [457, 272] width 340 height 274
copy p "Investigating Epigenetic Mechanisms of Therapy Resistance in T-cell Acute [MEDI…"
